Goal: Transaction & Acquisition: Purchase product/service

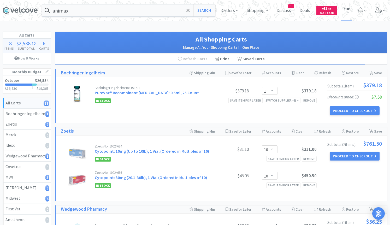
select select "1"
select select "10"
select select "1"
select select "5"
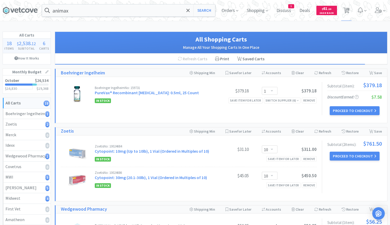
select select "2"
select select "3"
select select "2"
select select "1"
select select "21"
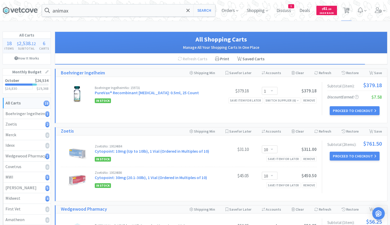
select select "4"
select select "2"
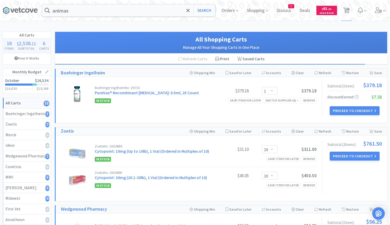
select select "1"
